Goal: Register for event/course

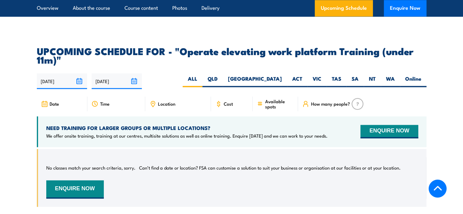
scroll to position [943, 0]
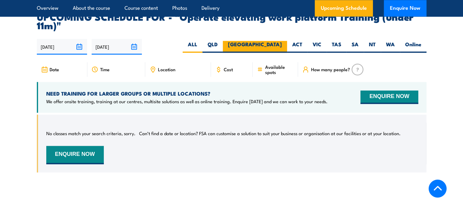
click at [276, 41] on label "[GEOGRAPHIC_DATA]" at bounding box center [255, 47] width 64 height 12
click at [282, 41] on input "[GEOGRAPHIC_DATA]" at bounding box center [284, 43] width 4 height 4
radio input "true"
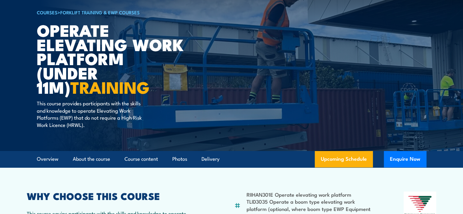
scroll to position [155, 0]
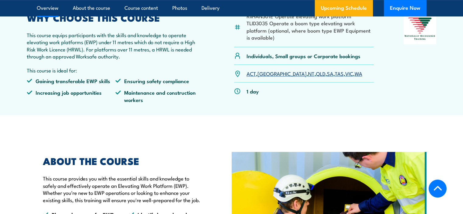
scroll to position [243, 0]
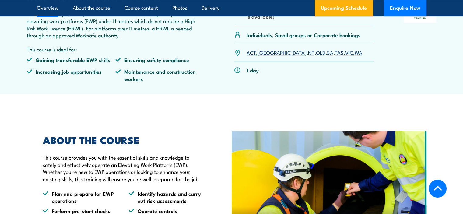
click at [262, 52] on link "[GEOGRAPHIC_DATA]" at bounding box center [281, 52] width 49 height 7
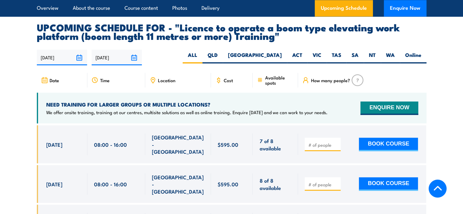
scroll to position [1065, 0]
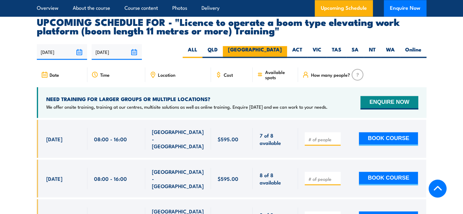
click at [271, 46] on label "[GEOGRAPHIC_DATA]" at bounding box center [255, 52] width 64 height 12
click at [282, 46] on input "[GEOGRAPHIC_DATA]" at bounding box center [284, 48] width 4 height 4
radio input "true"
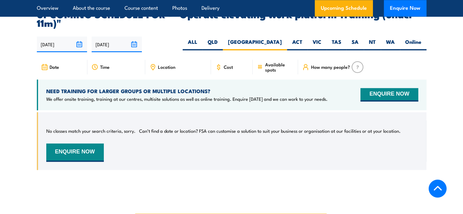
scroll to position [946, 0]
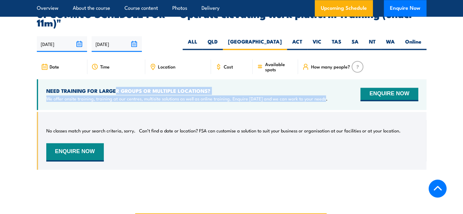
drag, startPoint x: 117, startPoint y: 84, endPoint x: 338, endPoint y: 85, distance: 221.8
click at [338, 85] on div "NEED TRAINING FOR LARGER GROUPS OR MULTIPLE LOCATIONS? We offer onsite training…" at bounding box center [232, 94] width 390 height 31
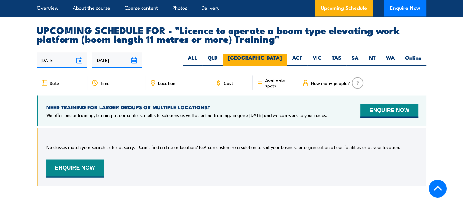
scroll to position [1043, 0]
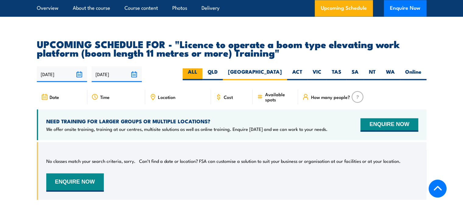
click at [202, 68] on label "ALL" at bounding box center [193, 74] width 20 height 12
click at [201, 68] on input "ALL" at bounding box center [199, 70] width 4 height 4
radio input "true"
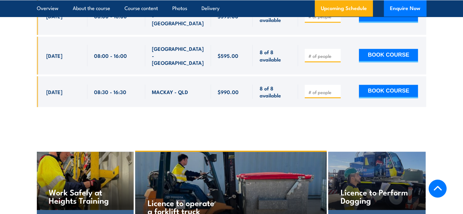
scroll to position [1530, 0]
